Goal: Transaction & Acquisition: Register for event/course

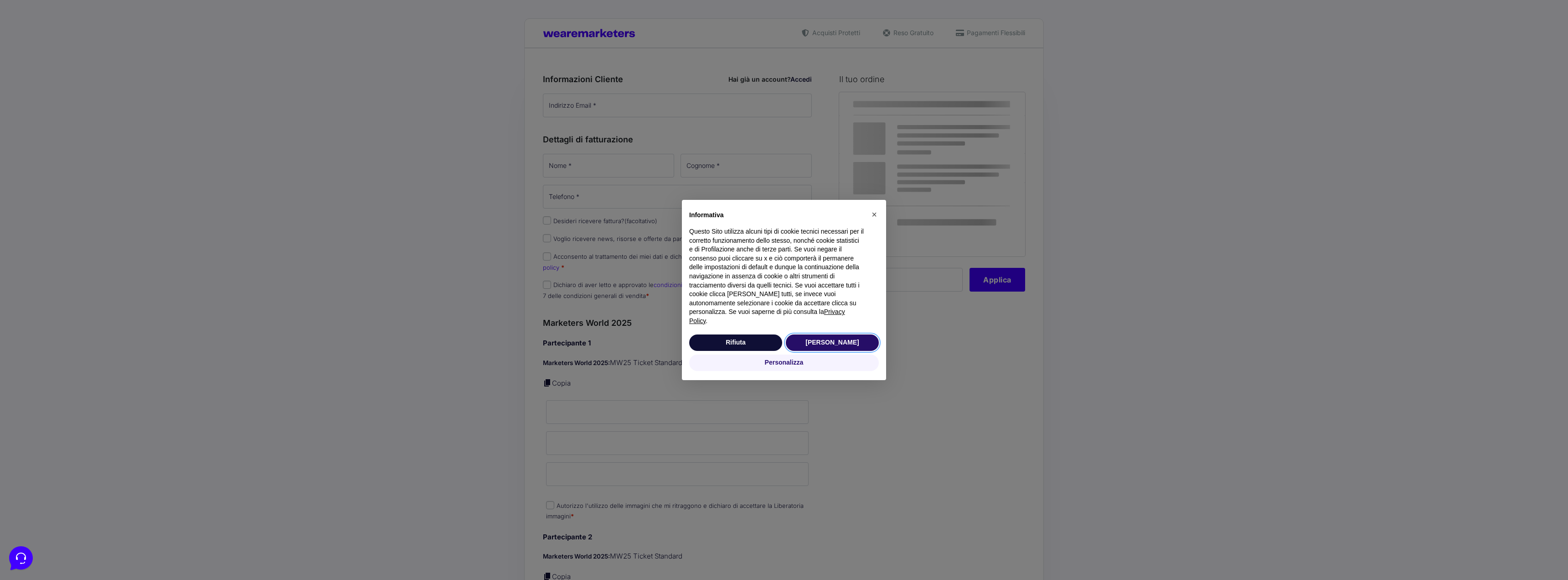
click at [820, 335] on button "[PERSON_NAME]" at bounding box center [832, 342] width 93 height 16
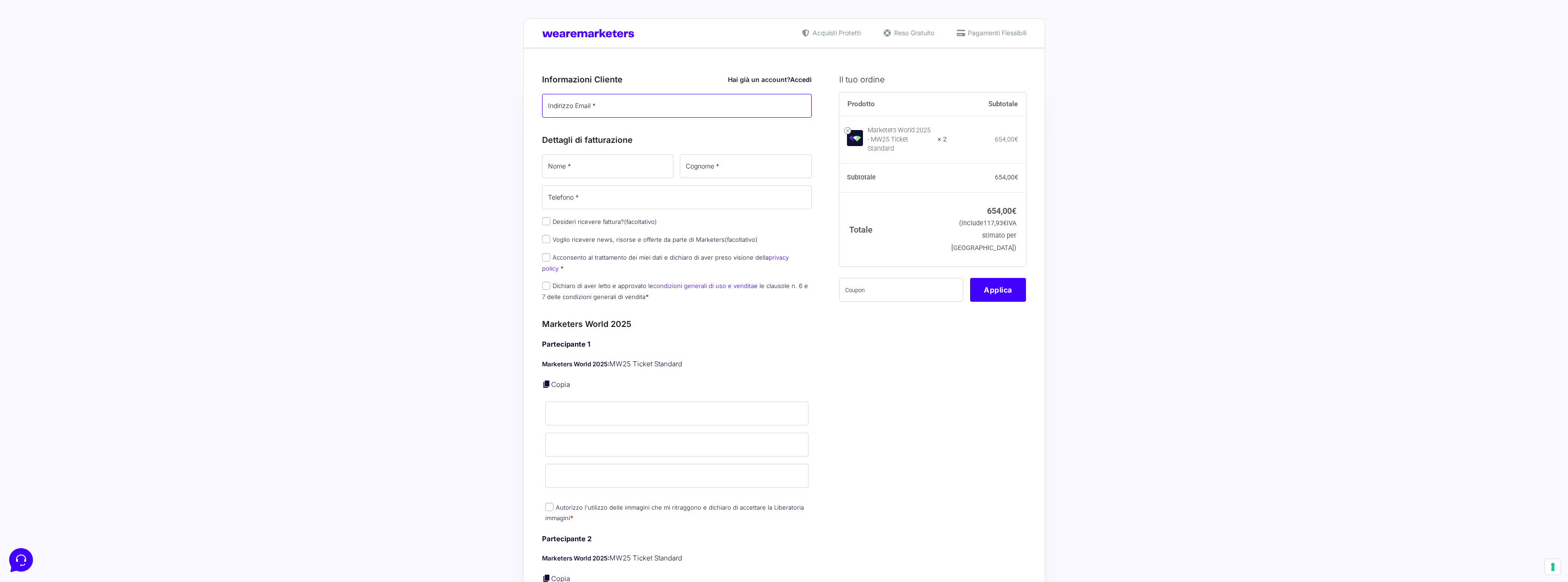
click at [605, 115] on input "Indirizzo Email *" at bounding box center [676, 105] width 270 height 24
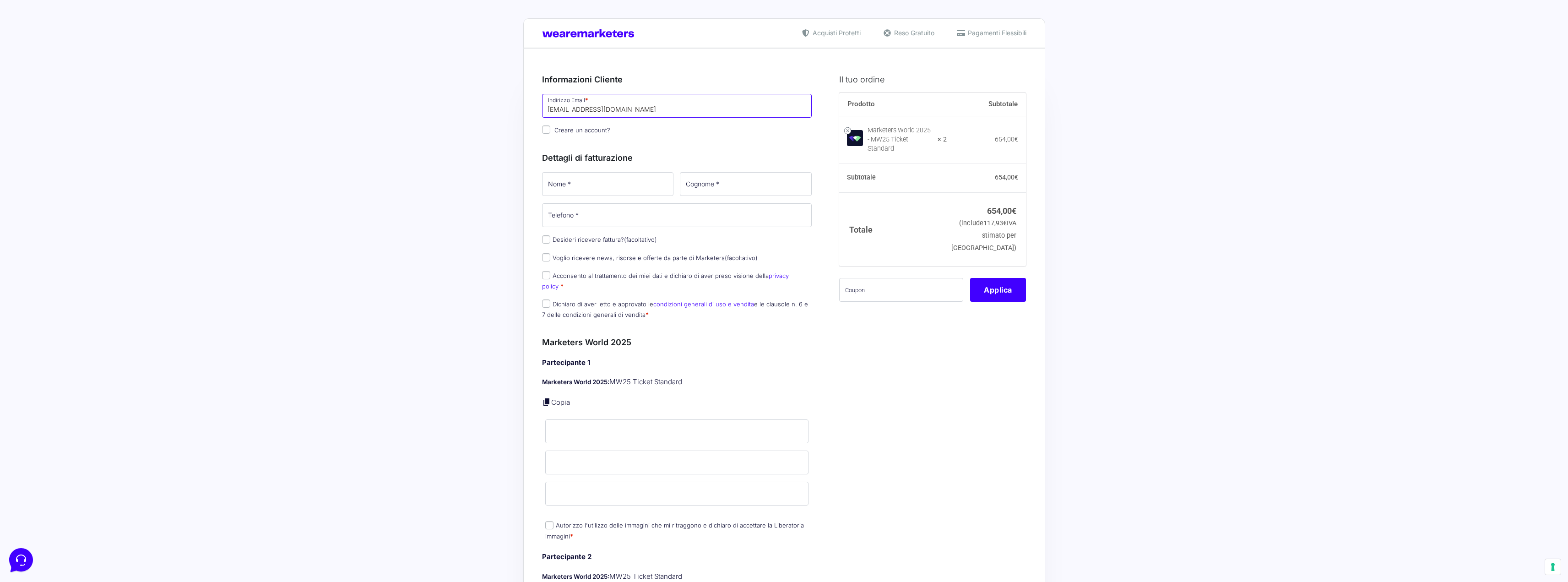
type input "[EMAIL_ADDRESS][DOMAIN_NAME]"
click at [596, 133] on span "Creare un account?" at bounding box center [583, 130] width 56 height 8
click at [551, 133] on input "Creare un account?" at bounding box center [546, 130] width 8 height 8
checkbox input "true"
click at [596, 180] on input "Nome *" at bounding box center [607, 184] width 132 height 24
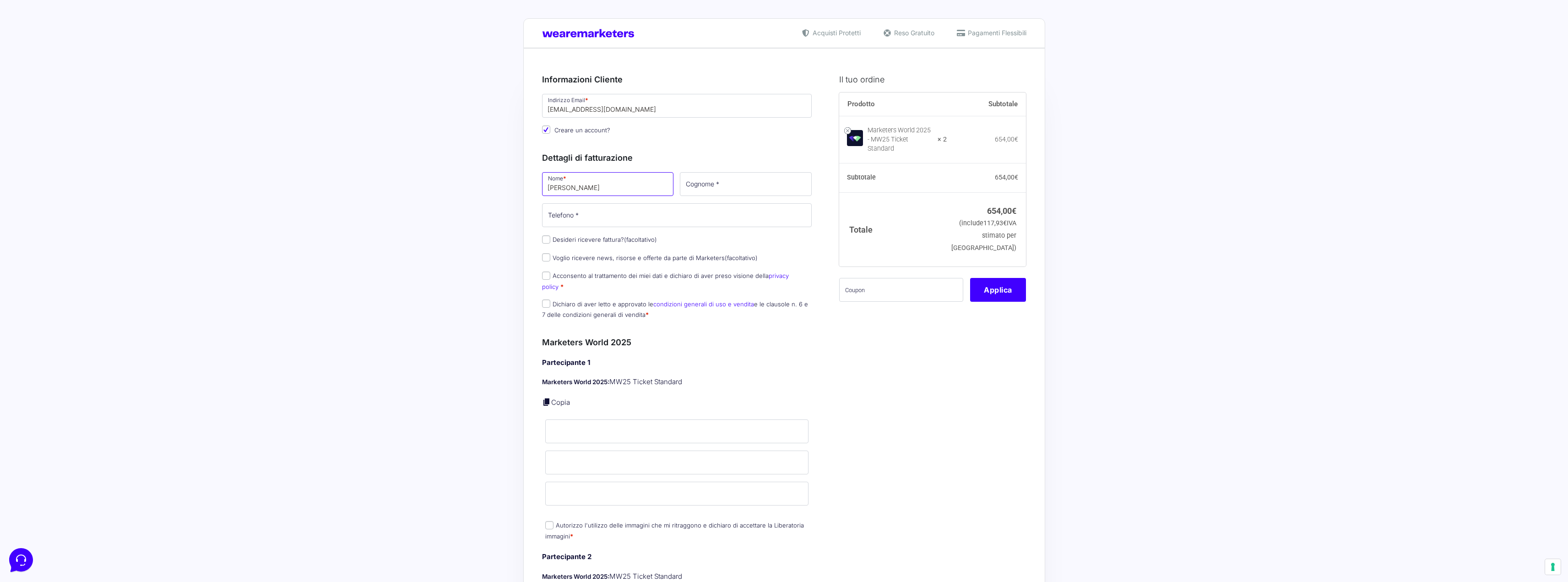
type input "[PERSON_NAME]"
type input "3513159692"
click at [586, 281] on p "Acconsento al trattamento dei miei dati e dichiaro di aver preso visione della …" at bounding box center [677, 281] width 277 height 24
click at [555, 277] on label "Acconsento al trattamento dei miei dati e dichiaro di aver preso visione della …" at bounding box center [665, 281] width 247 height 18
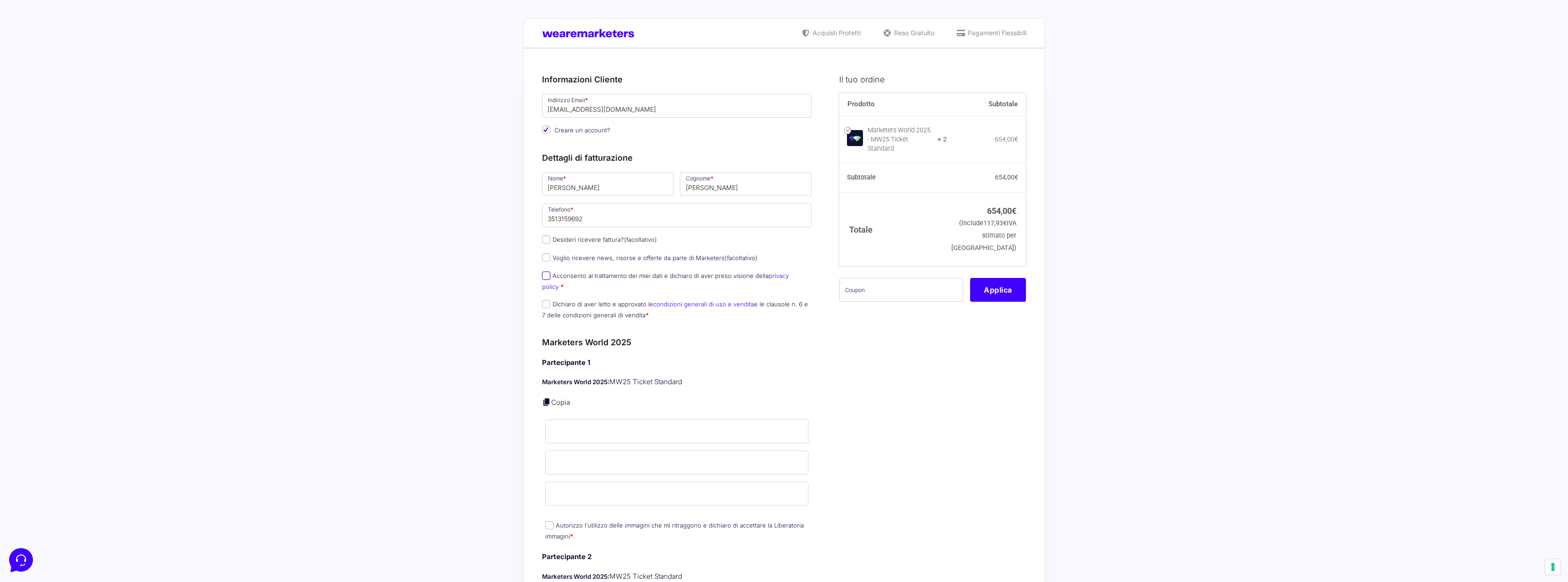
click at [551, 277] on input "Acconsento al trattamento dei miei dati e dichiaro di aver preso visione della …" at bounding box center [546, 275] width 8 height 8
checkbox input "true"
click at [552, 301] on label "Dichiaro di aver letto e approvato le condizioni generali di uso e vendita e le…" at bounding box center [674, 309] width 266 height 18
click at [551, 300] on input "Dichiaro di aver letto e approvato le condizioni generali di uso e vendita e le…" at bounding box center [546, 304] width 8 height 8
checkbox input "true"
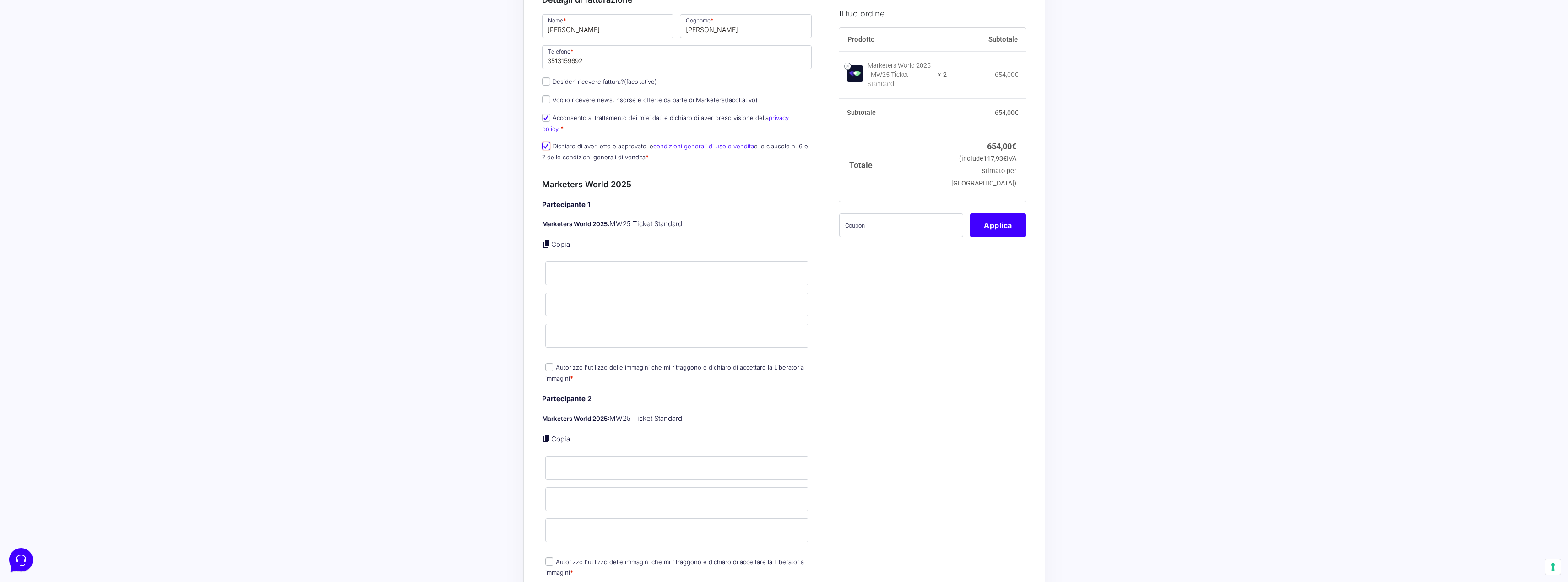
scroll to position [92, 0]
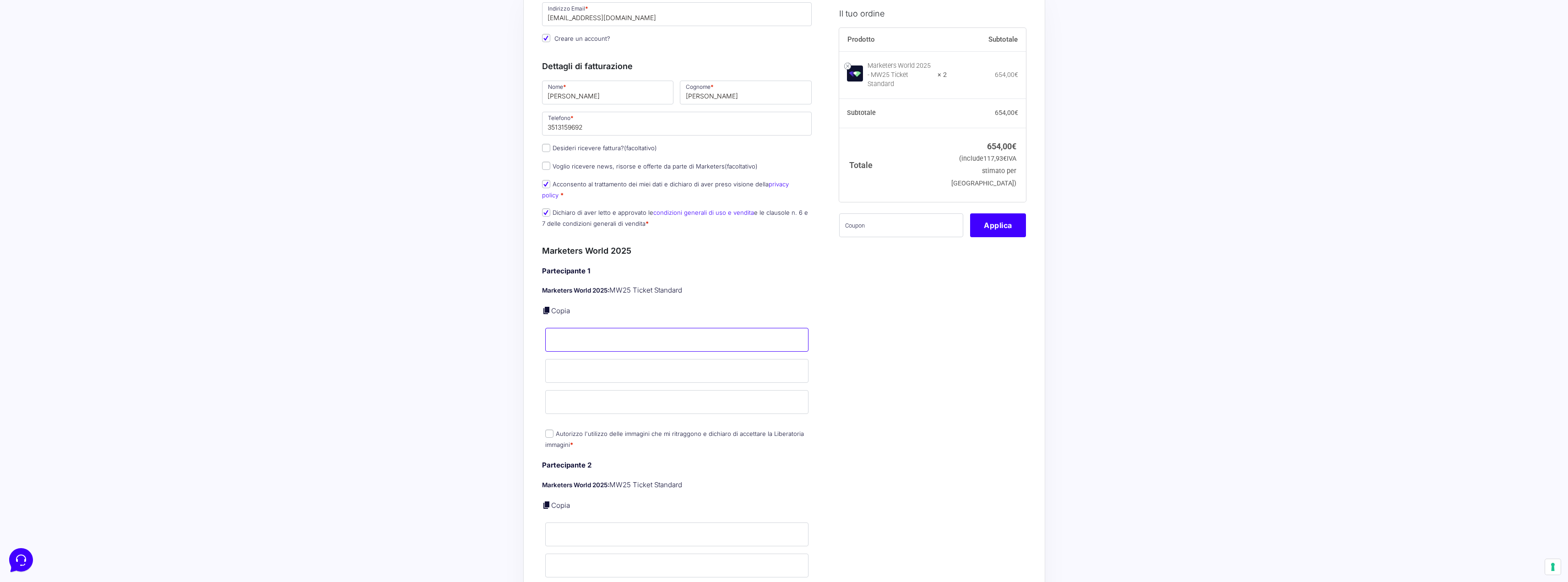
click at [598, 328] on input "Nome *" at bounding box center [677, 340] width 264 height 24
click at [571, 360] on input "Cognome *" at bounding box center [677, 370] width 264 height 24
click at [579, 400] on p "Email *" at bounding box center [676, 412] width 270 height 27
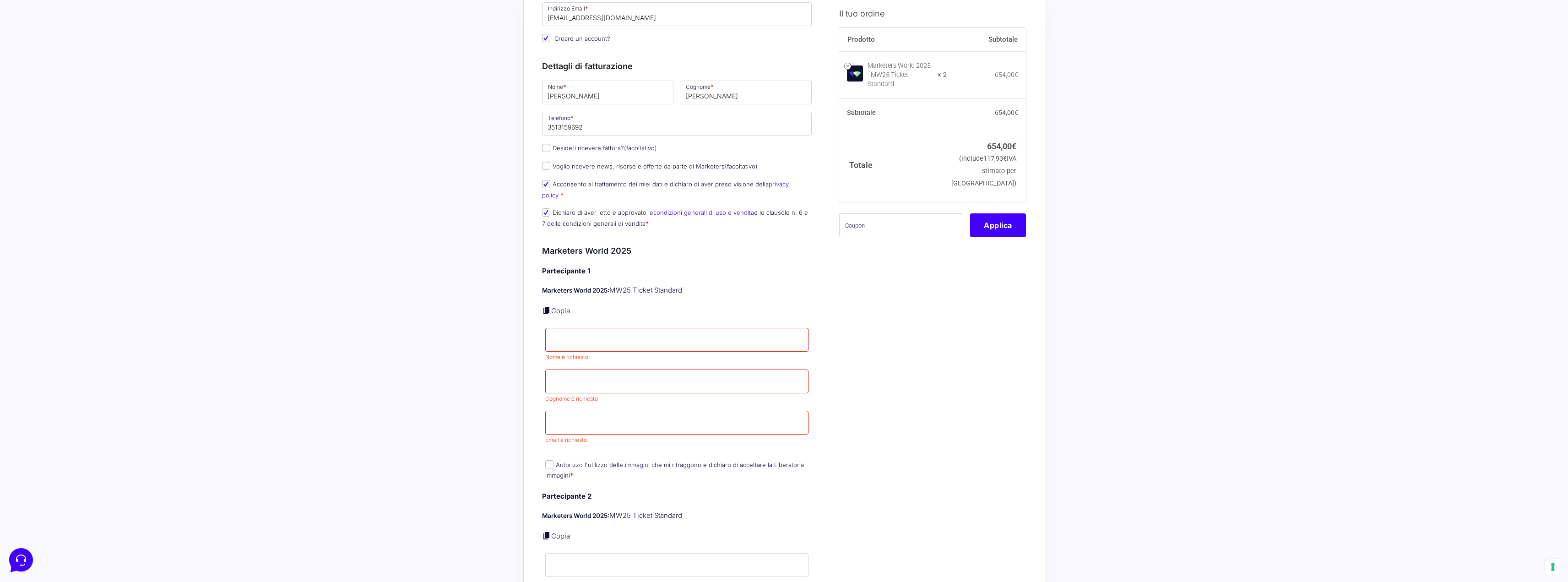
click at [589, 355] on div "Partecipante 1 Marketers World 2025: MW25 Ticket Standard Copia Nome * Nome è r…" at bounding box center [676, 374] width 270 height 216
click at [587, 334] on input "Nome *" at bounding box center [677, 340] width 264 height 24
type input "[PERSON_NAME]"
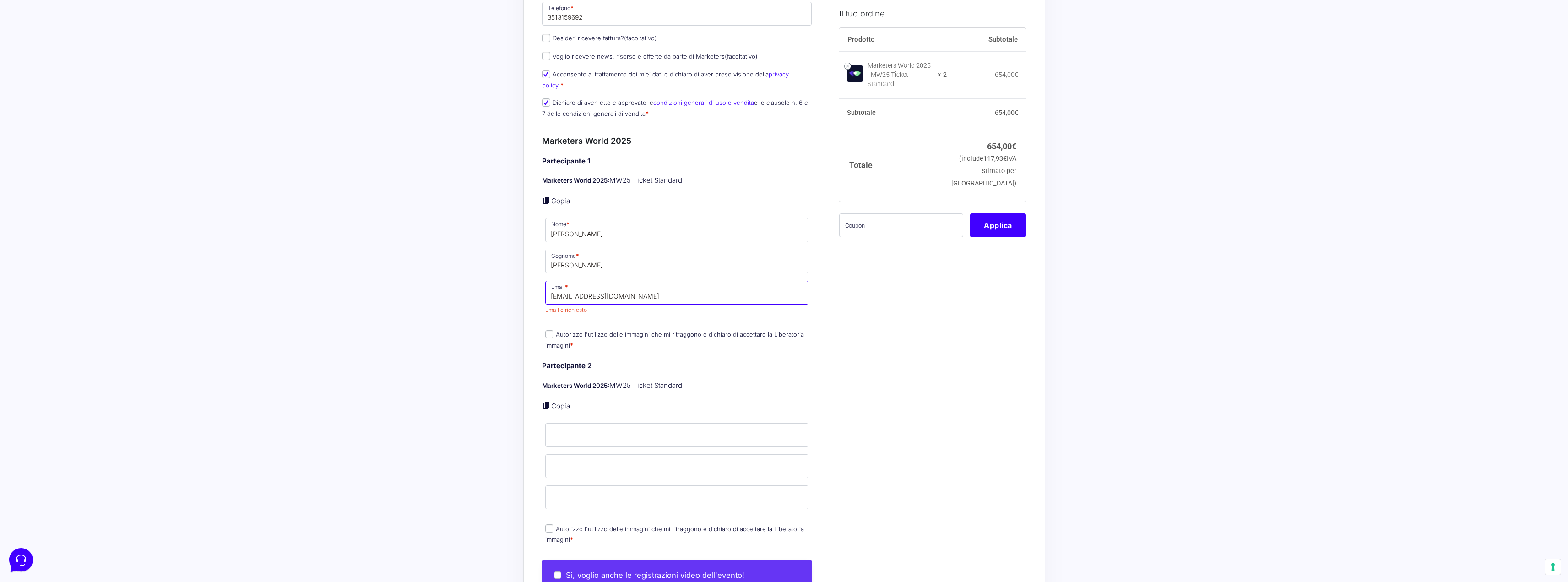
scroll to position [229, 0]
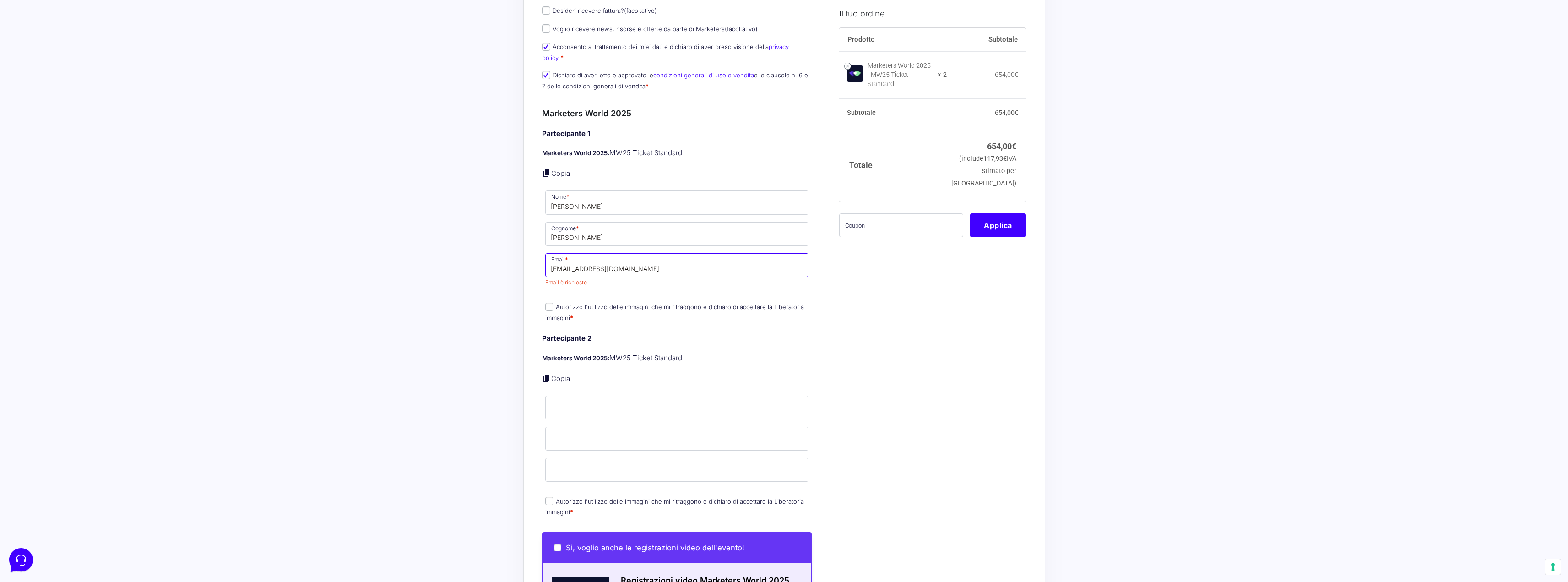
type input "[EMAIL_ADDRESS][DOMAIN_NAME]"
click at [581, 460] on input "Email *" at bounding box center [677, 469] width 264 height 24
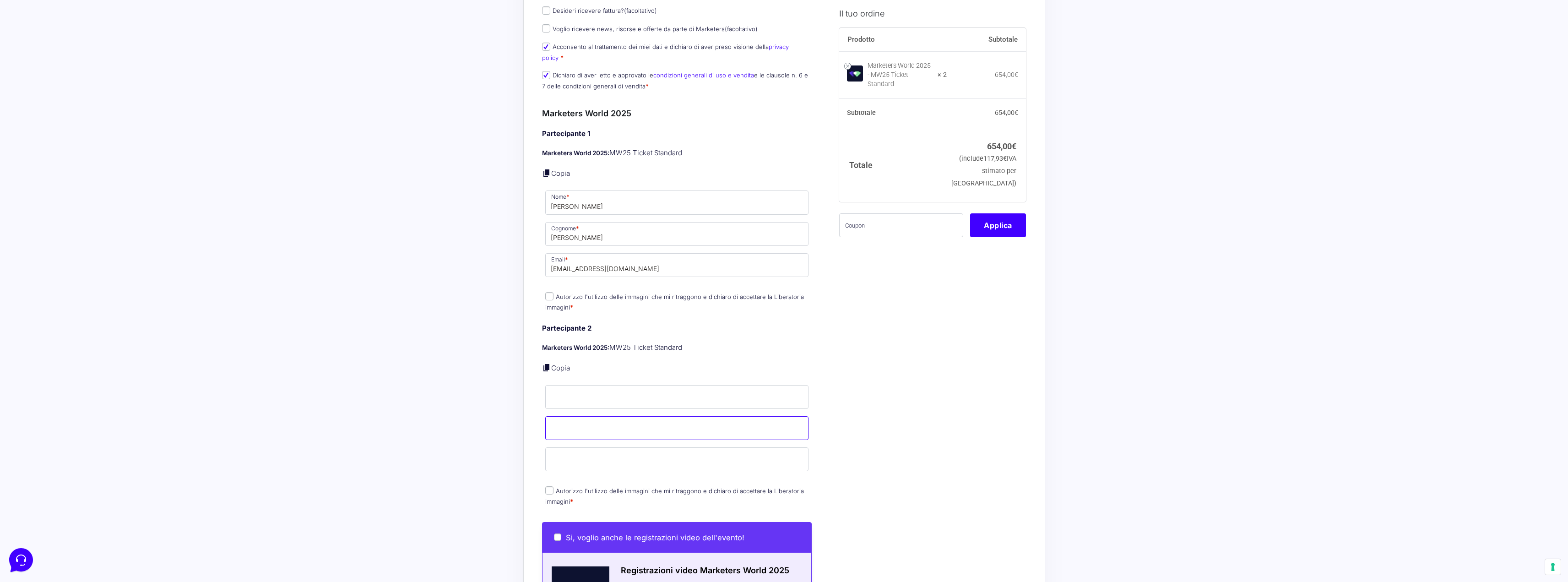
click at [567, 426] on input "Cognome *" at bounding box center [677, 428] width 264 height 24
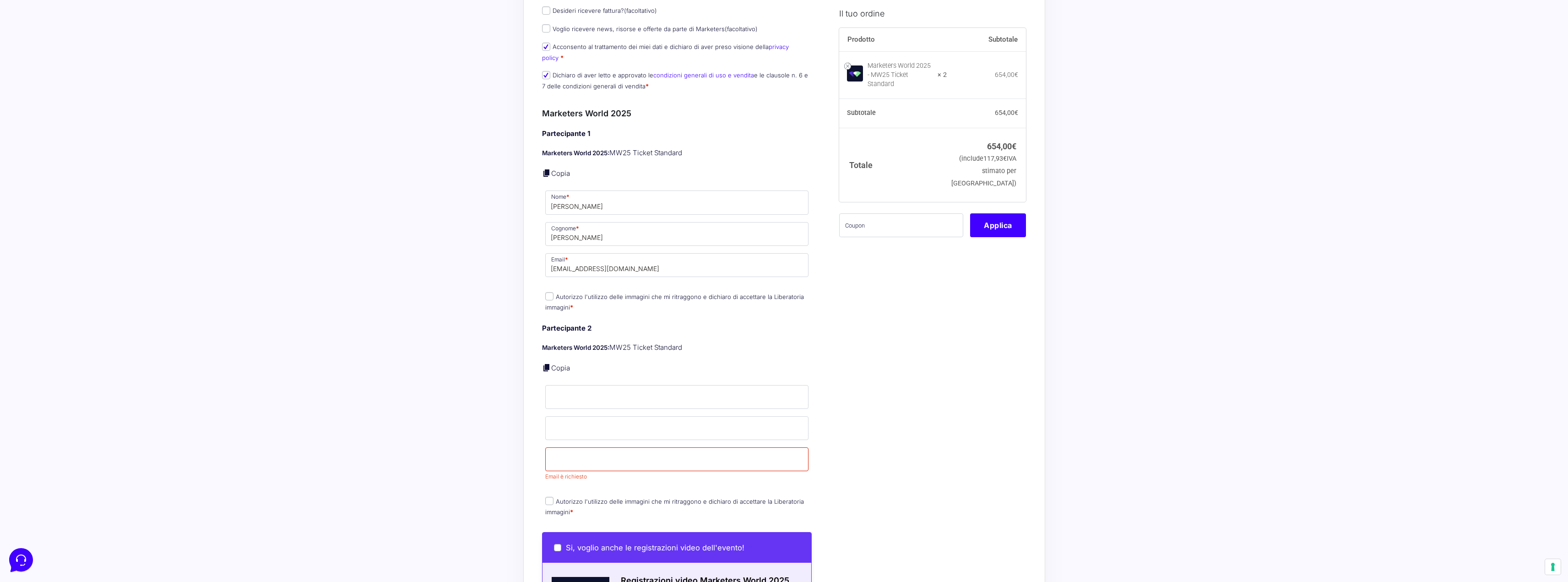
click at [596, 399] on p "Nome *" at bounding box center [676, 397] width 270 height 27
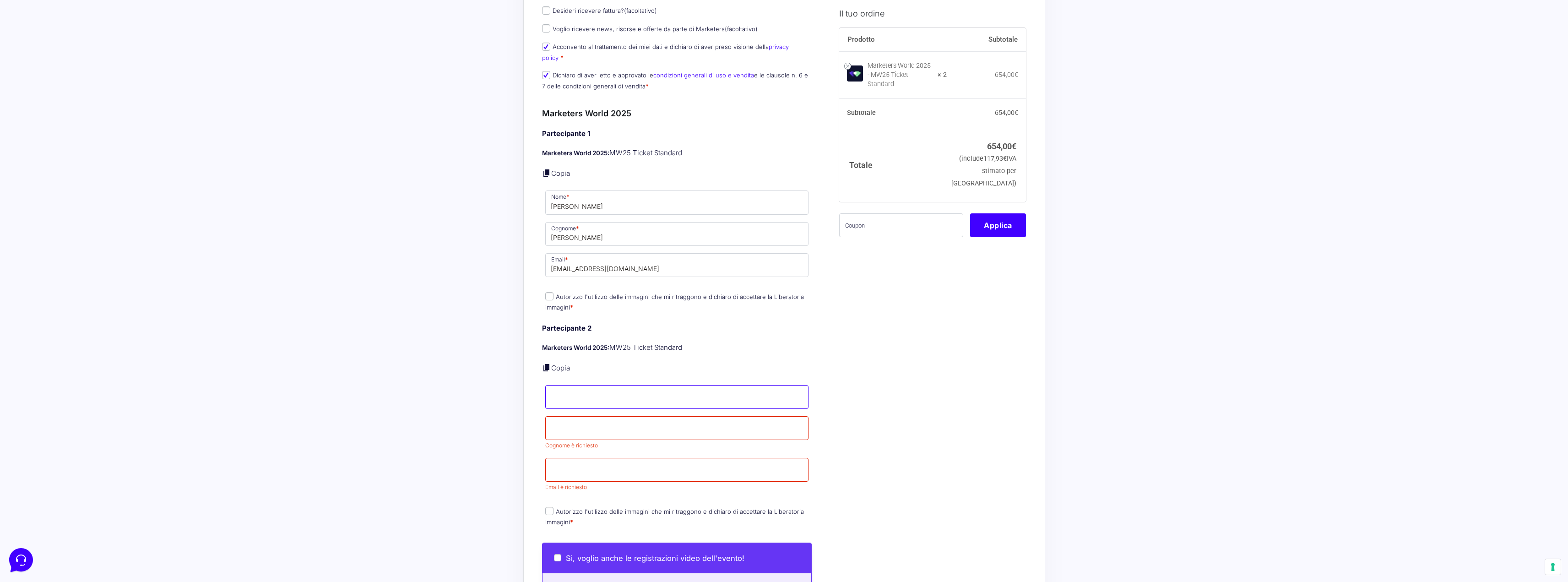
click at [597, 389] on input "Nome *" at bounding box center [677, 397] width 264 height 24
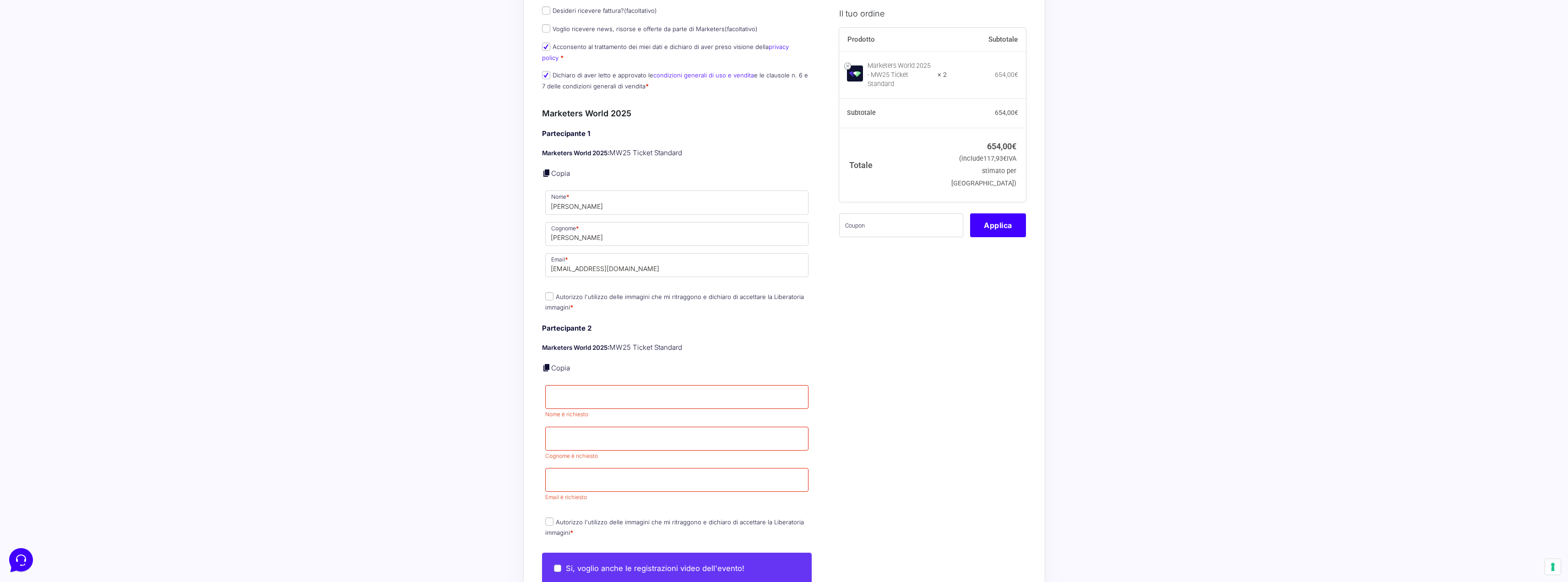
click at [594, 443] on div "Partecipante 2 Marketers World 2025: MW25 Ticket Standard Copia Nome * Nome è r…" at bounding box center [676, 431] width 270 height 216
click at [590, 468] on input "Email *" at bounding box center [677, 480] width 264 height 24
type input "[EMAIL_ADDRESS][DOMAIN_NAME]"
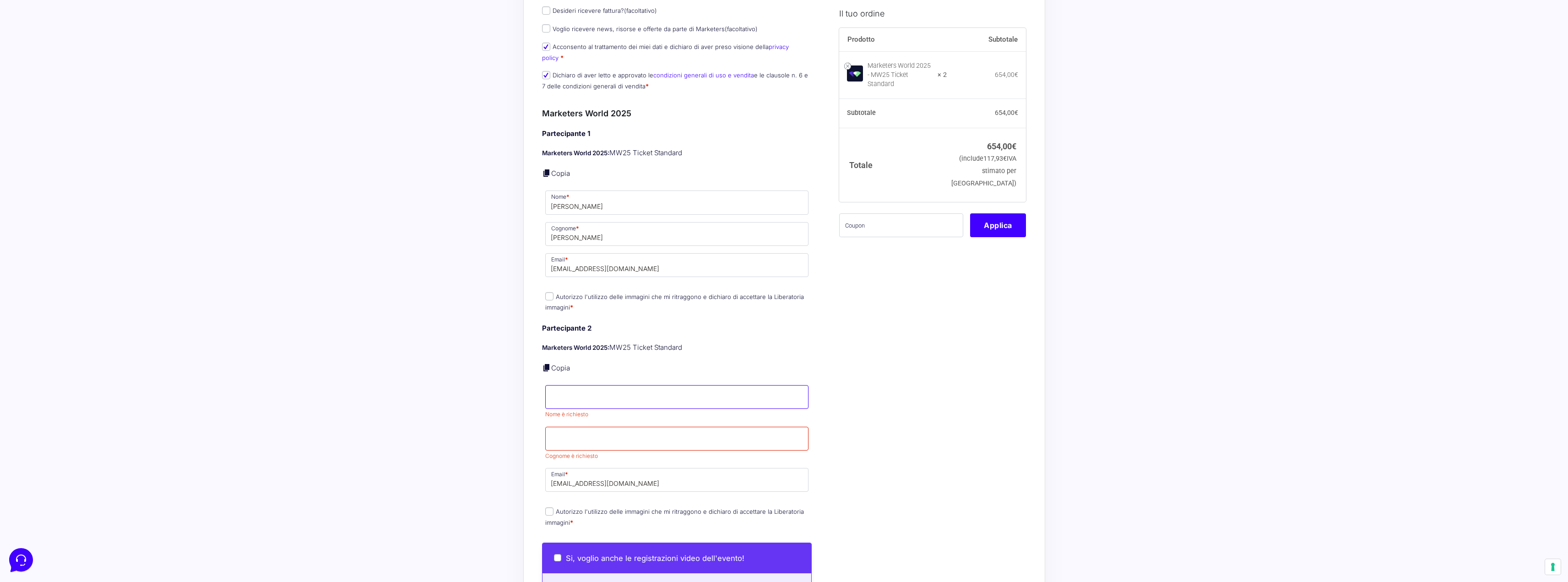
click at [590, 389] on input "Nome *" at bounding box center [677, 397] width 264 height 24
type input "[PERSON_NAME]"
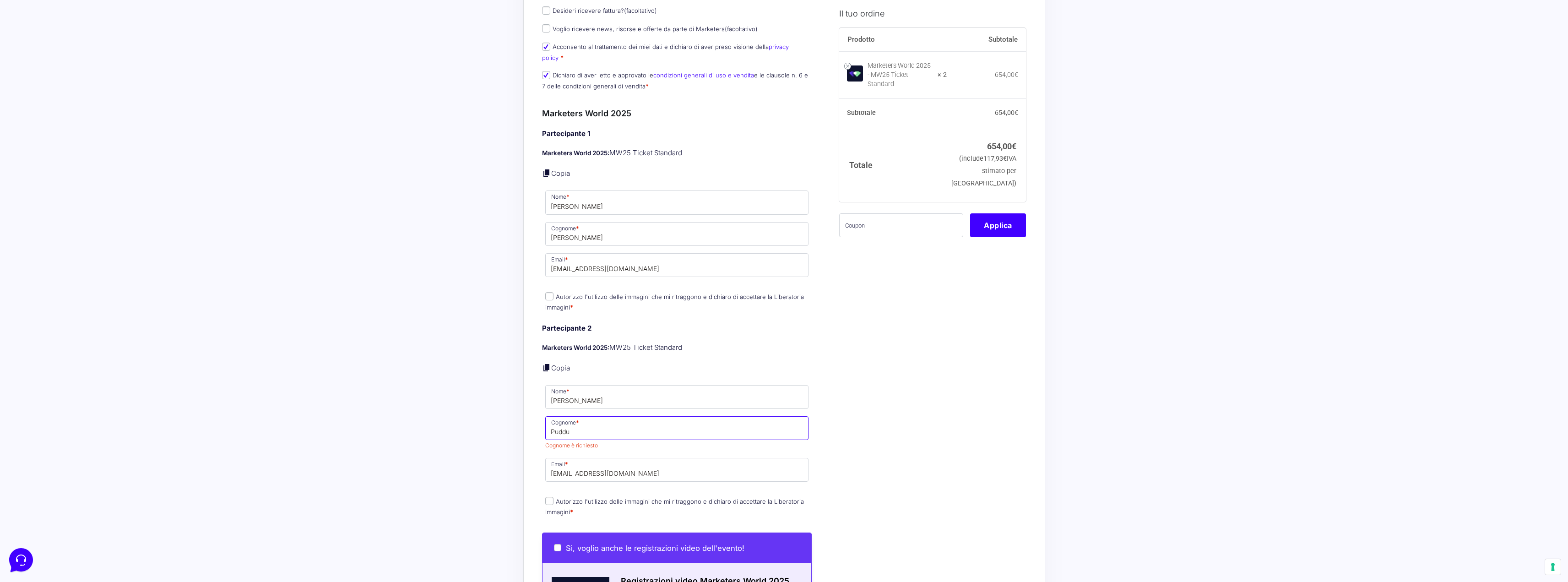
type input "Puddu"
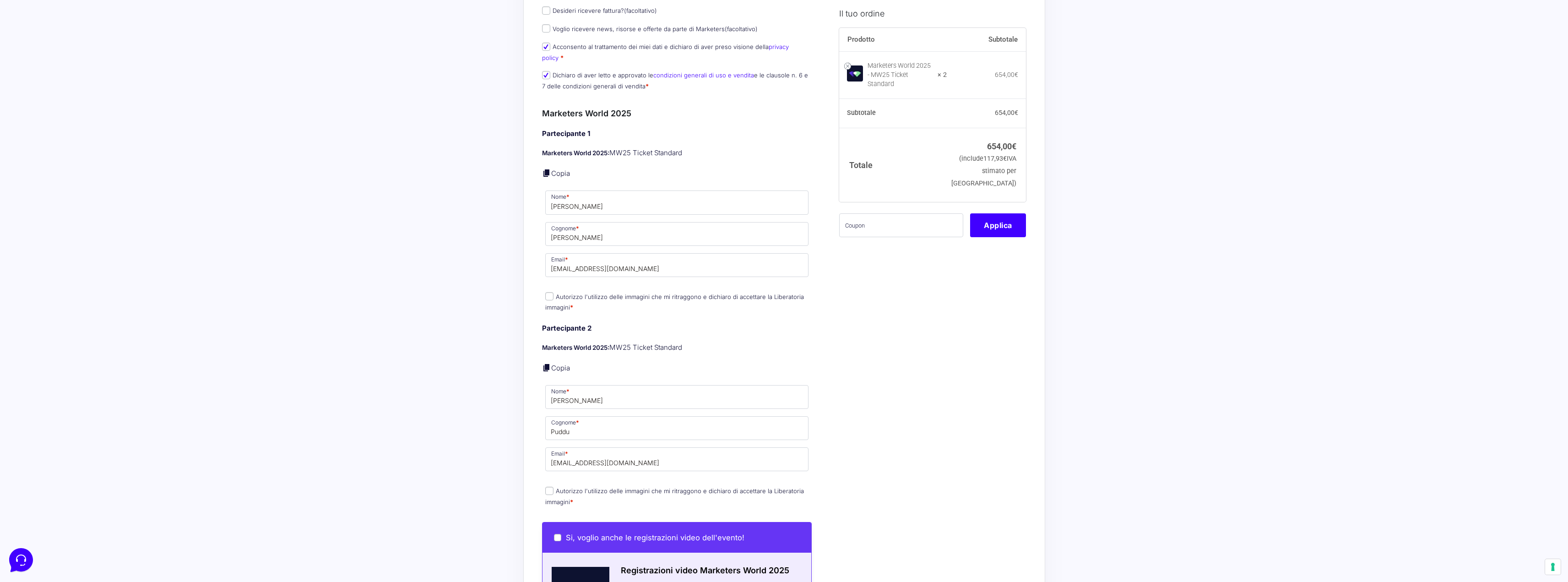
click at [630, 494] on p "Autorizzo l'utilizzo delle immagini che mi ritraggono e dichiaro di accettare l…" at bounding box center [676, 496] width 270 height 24
click at [628, 486] on span "Autorizzo l'utilizzo delle immagini che mi ritraggono e dichiaro di accettare l…" at bounding box center [674, 496] width 259 height 19
click at [601, 487] on label "Autorizzo l'utilizzo delle immagini che mi ritraggono e dichiaro di accettare l…" at bounding box center [674, 496] width 259 height 18
click at [553, 486] on input "Autorizzo l'utilizzo delle immagini che mi ritraggono e dichiaro di accettare l…" at bounding box center [549, 490] width 8 height 8
checkbox input "true"
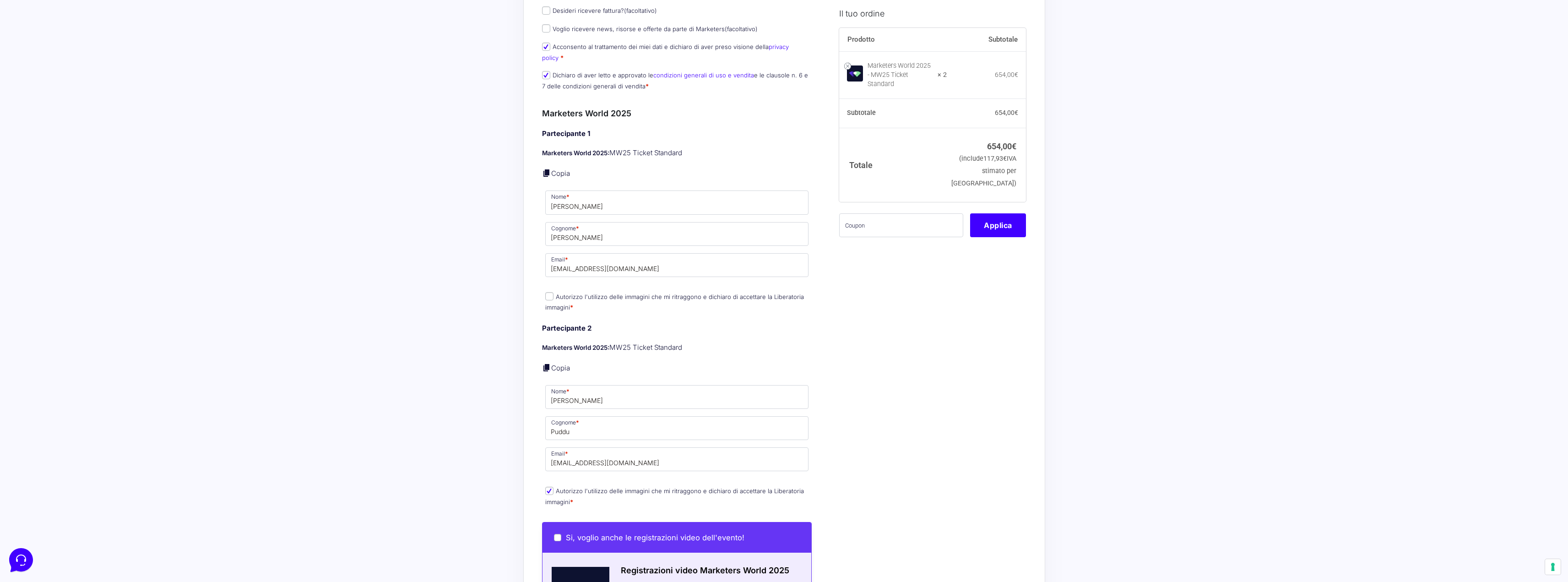
click at [549, 292] on p "Autorizzo l'utilizzo delle immagini che mi ritraggono e dichiaro di accettare l…" at bounding box center [676, 302] width 270 height 24
click at [549, 292] on input "Autorizzo l'utilizzo delle immagini che mi ritraggono e dichiaro di accettare l…" at bounding box center [549, 296] width 8 height 8
checkbox input "true"
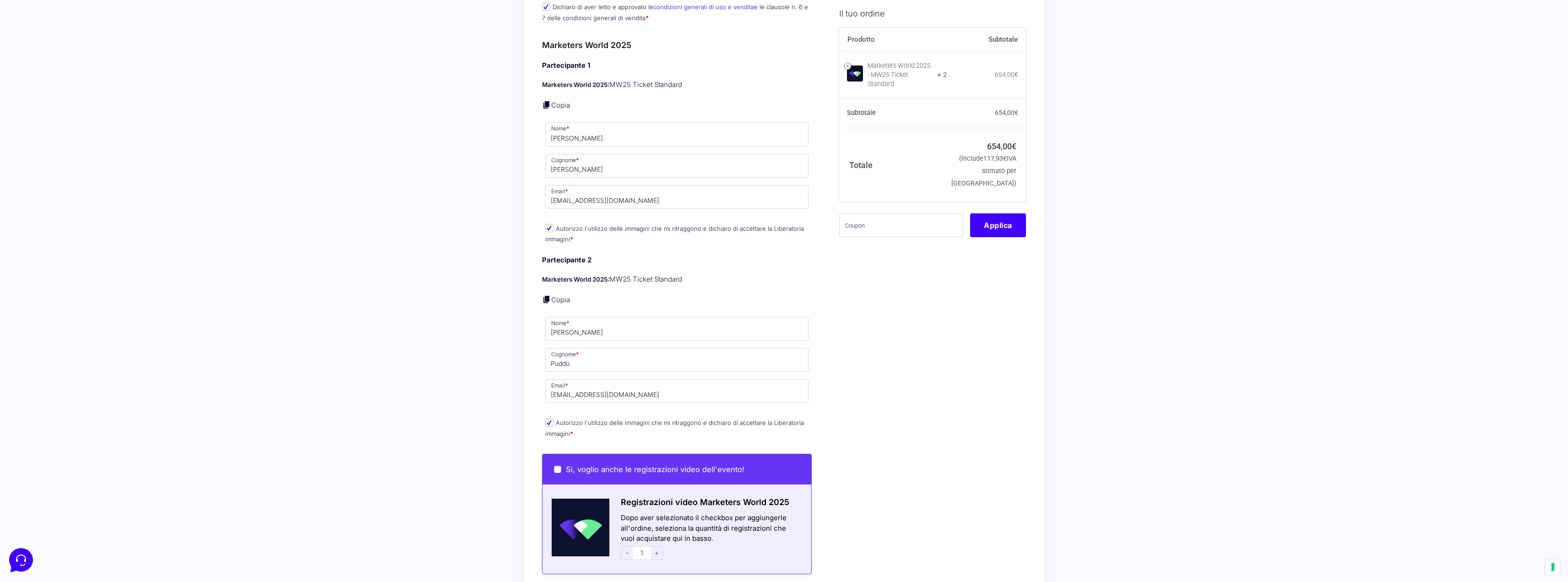
scroll to position [320, 0]
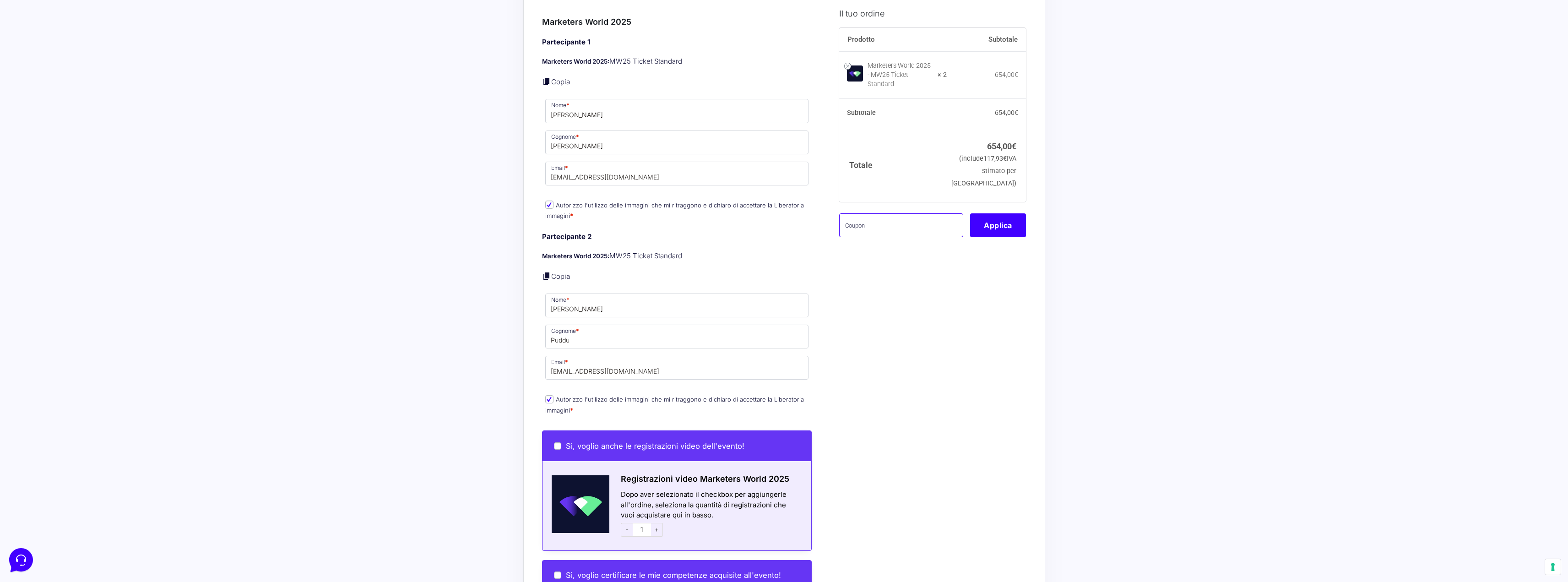
click at [885, 236] on input "text" at bounding box center [901, 225] width 124 height 24
paste input "mw25mirtilla"
type input "mw25mirtilla"
click at [994, 230] on button "Applica" at bounding box center [998, 225] width 56 height 24
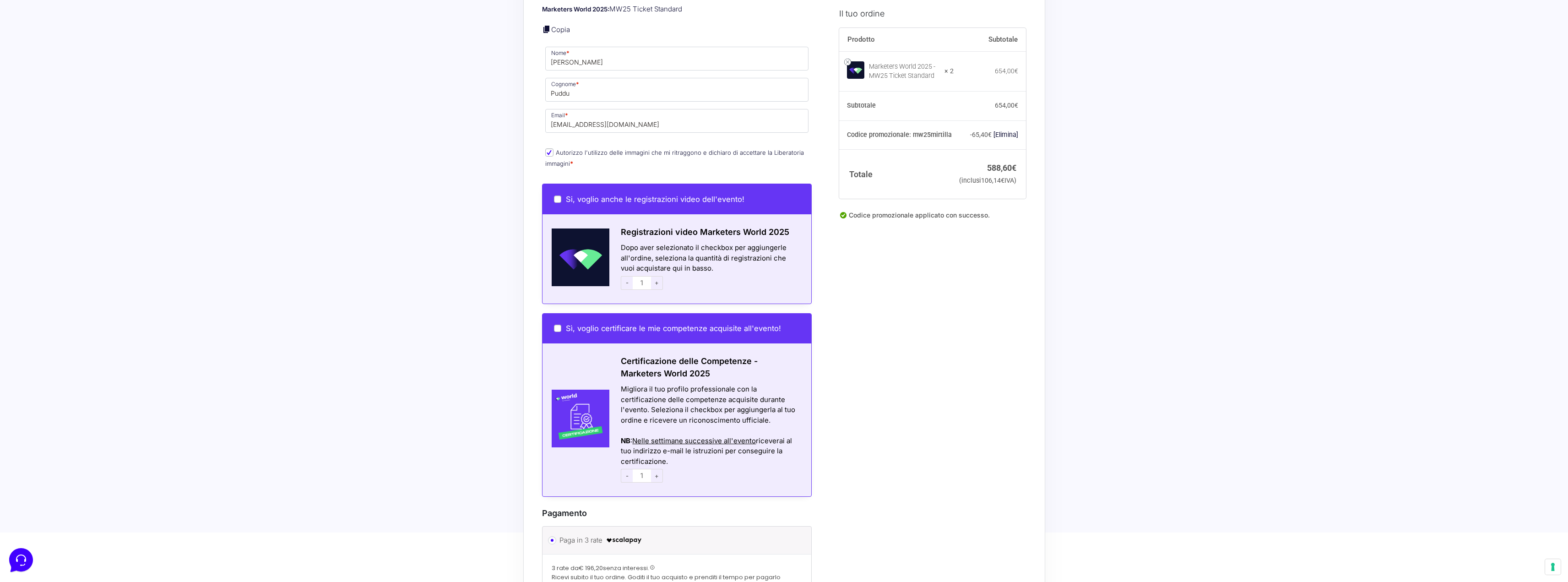
scroll to position [595, 0]
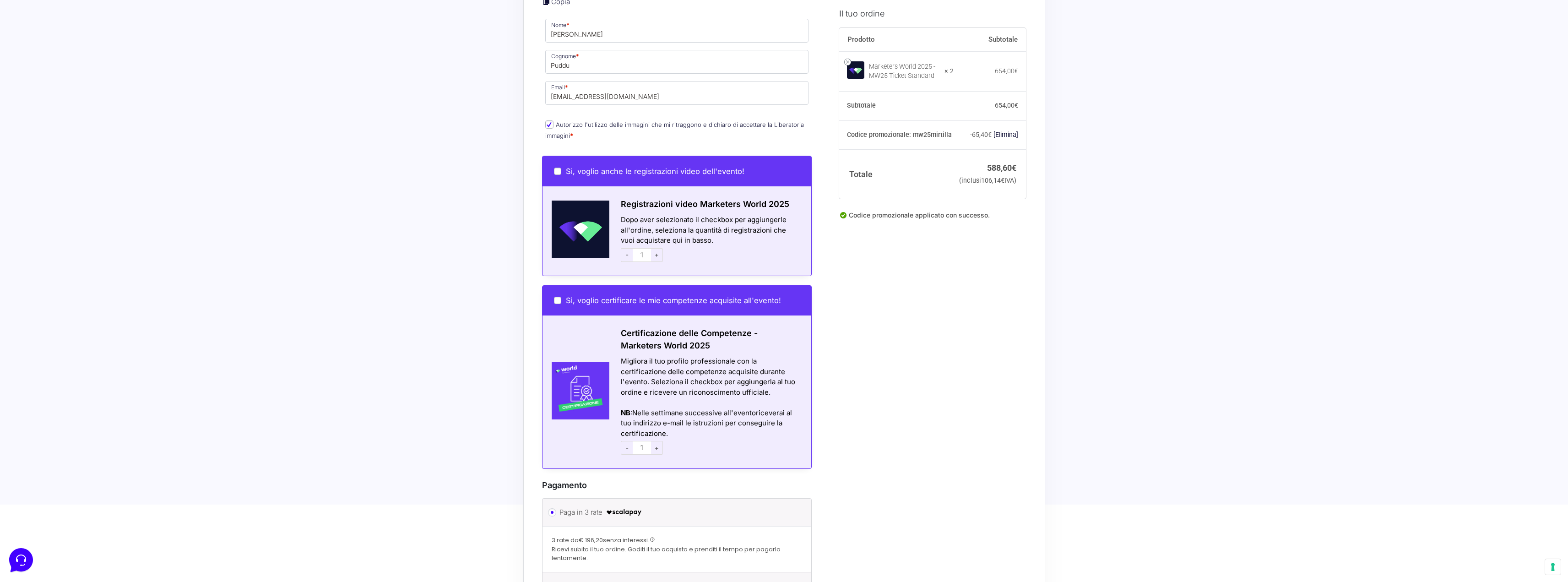
click at [657, 441] on span "+" at bounding box center [657, 447] width 12 height 14
click at [628, 441] on span "-" at bounding box center [627, 447] width 12 height 14
type input "1"
click at [628, 441] on span "-" at bounding box center [627, 447] width 12 height 14
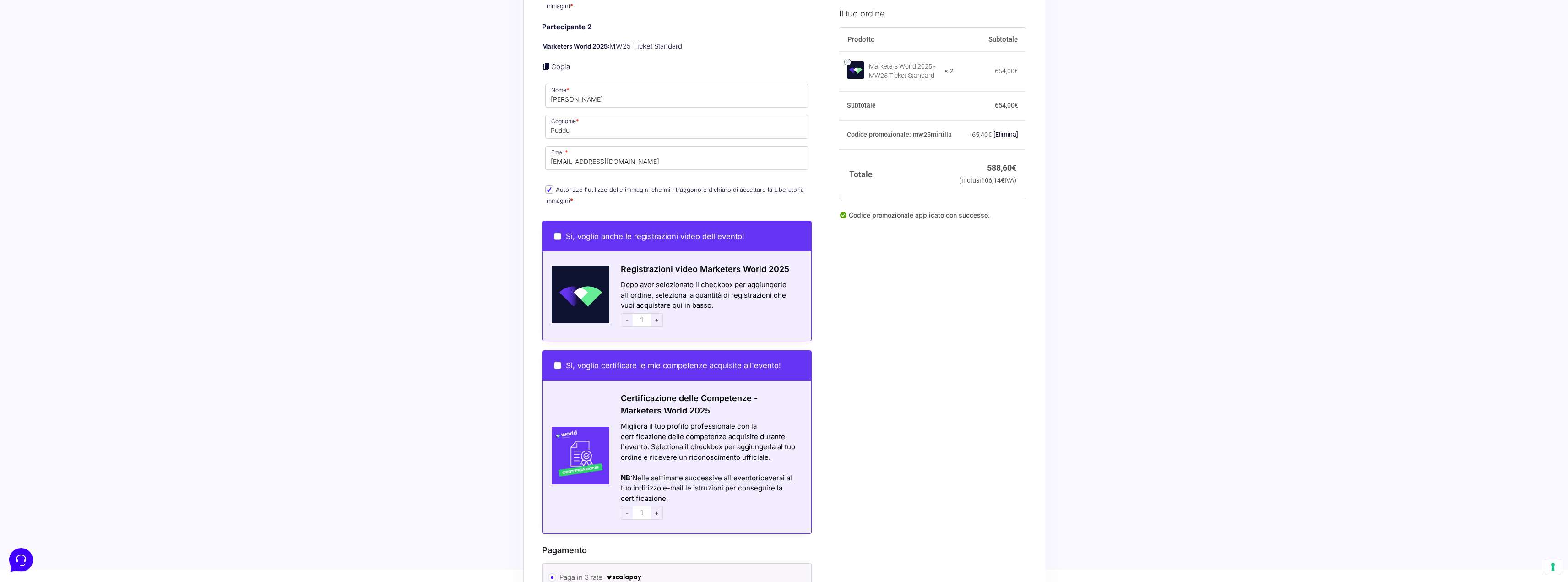
scroll to position [841, 0]
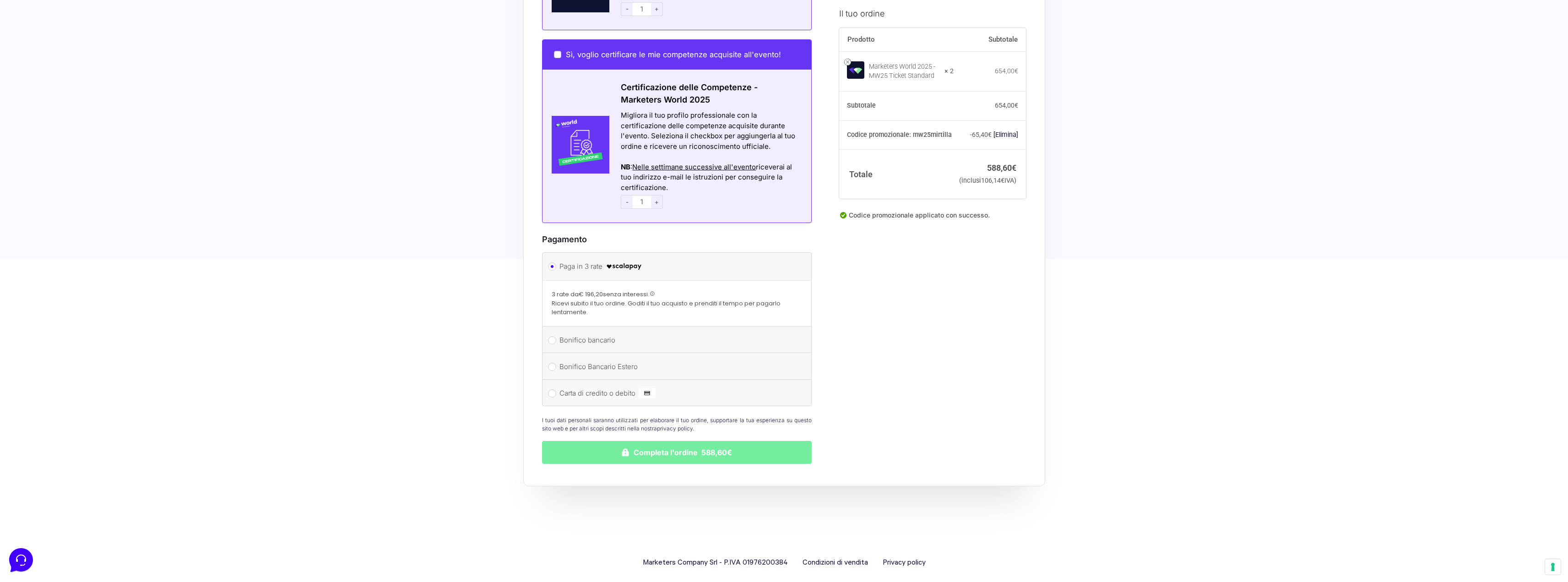
click at [725, 442] on button "Completa l'ordine 588,60€" at bounding box center [676, 452] width 270 height 23
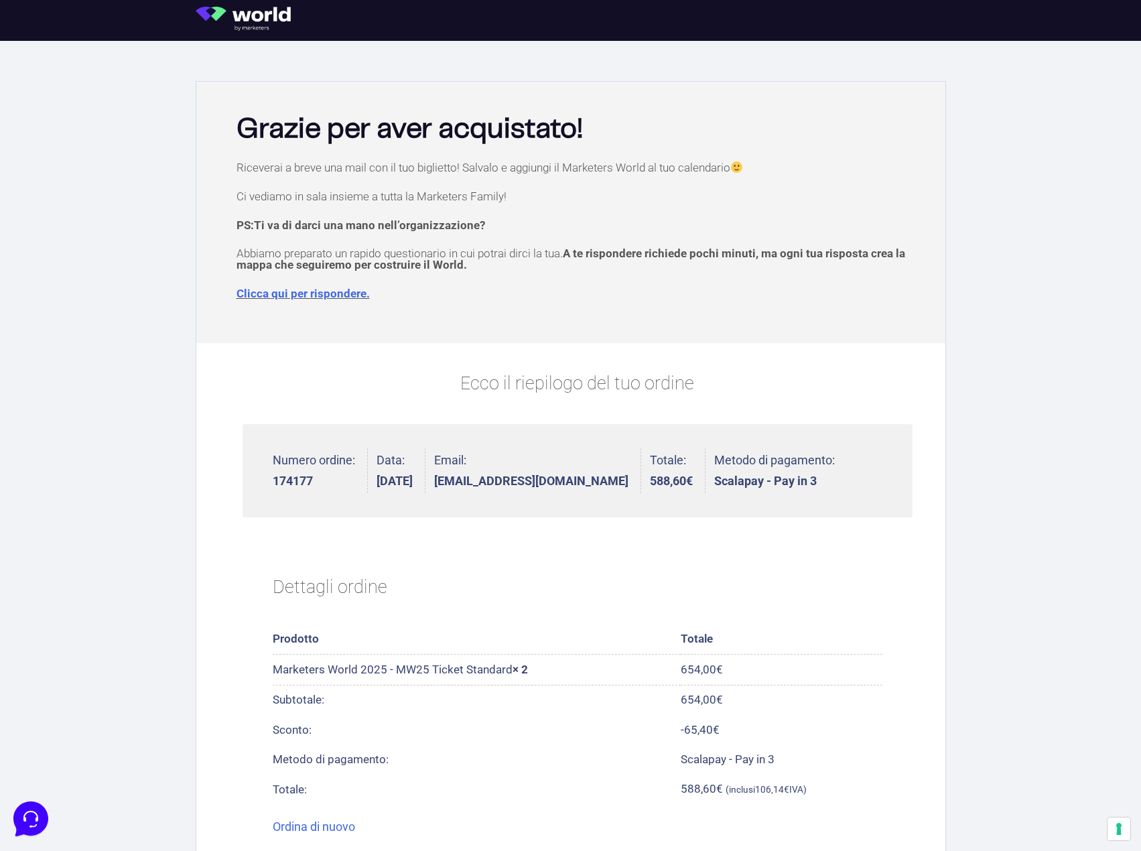
click at [346, 300] on div "Riceverai a breve una mail con il tuo biglietto! Salvalo e aggiungi il Marketer…" at bounding box center [571, 249] width 736 height 175
click at [345, 289] on link "Clicca qui per rispondere." at bounding box center [303, 293] width 133 height 13
